Goal: Book appointment/travel/reservation

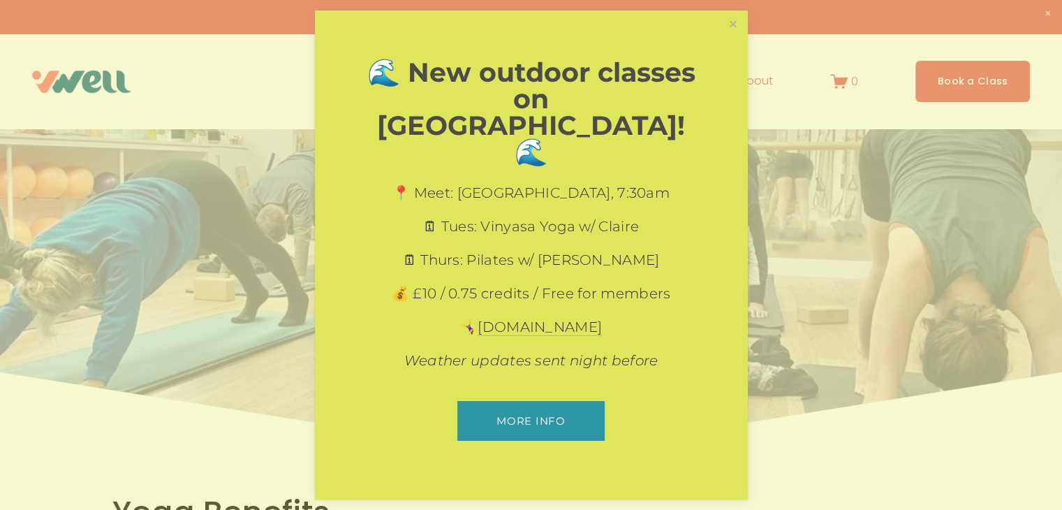
click at [535, 401] on link "More info" at bounding box center [530, 421] width 147 height 40
click at [733, 37] on link "Close" at bounding box center [732, 25] width 24 height 24
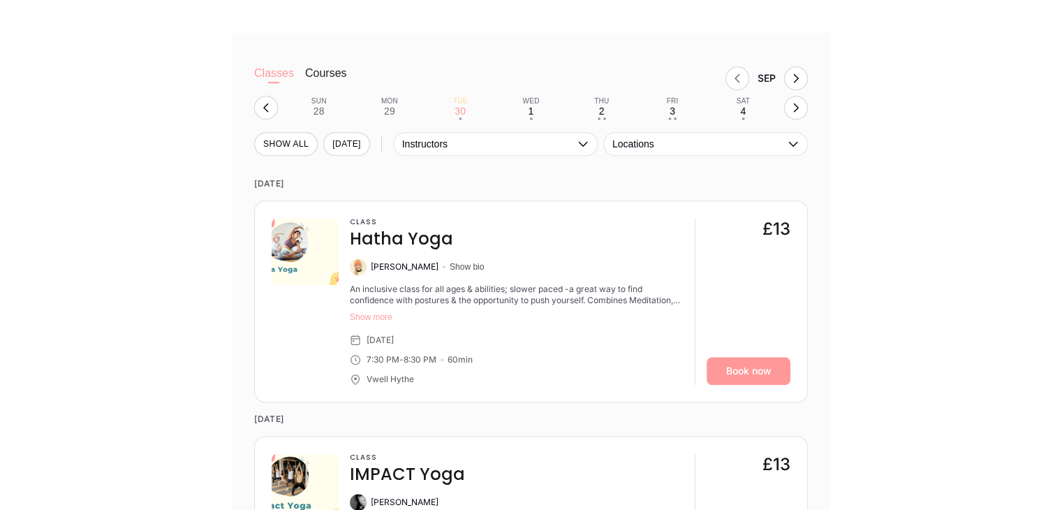
scroll to position [1402, 0]
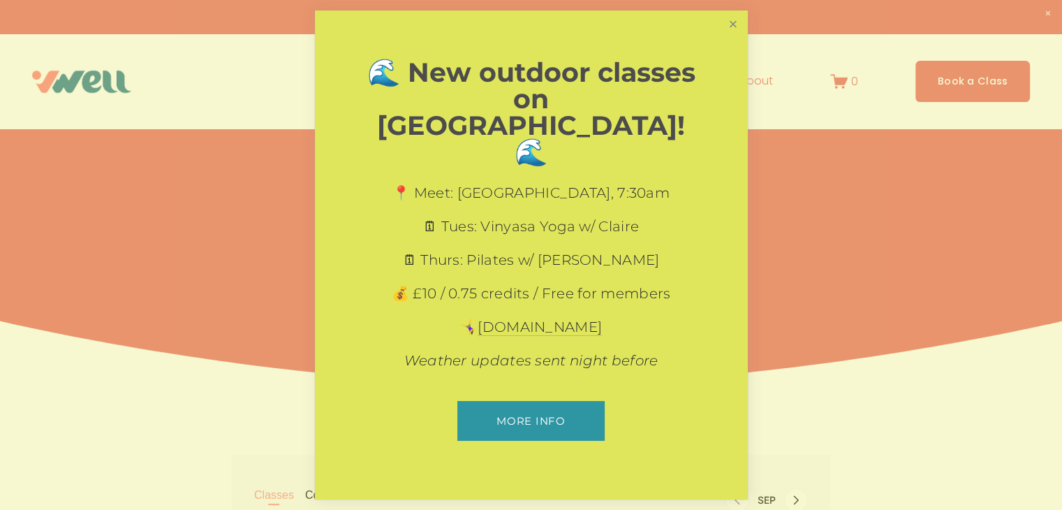
click at [734, 37] on link "Close" at bounding box center [732, 25] width 24 height 24
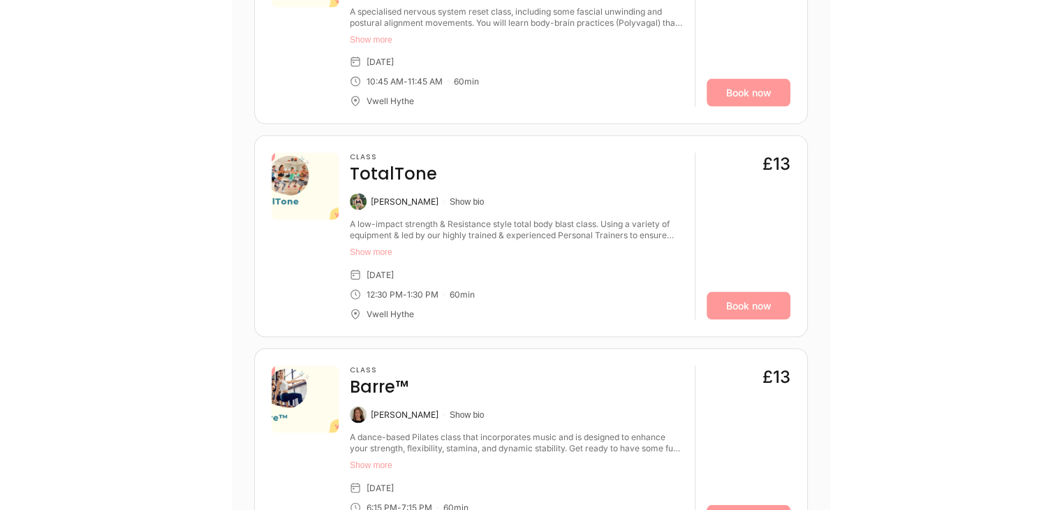
scroll to position [2906, 0]
